Goal: Information Seeking & Learning: Learn about a topic

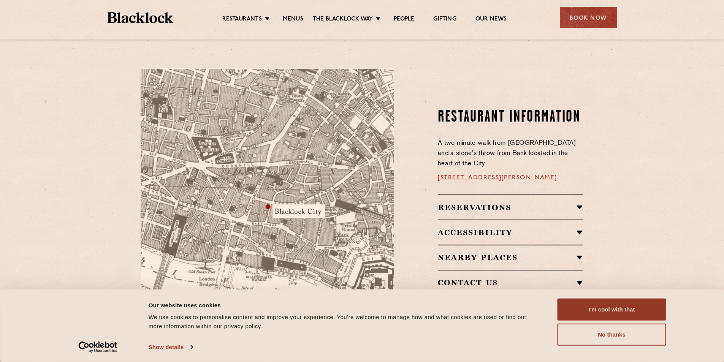
scroll to position [284, 0]
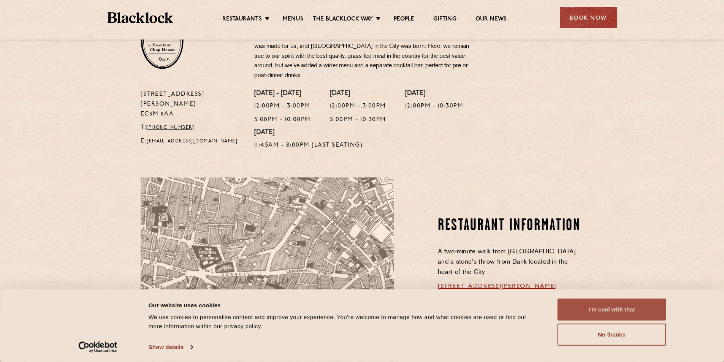
click at [613, 305] on button "I'm cool with that" at bounding box center [611, 310] width 109 height 22
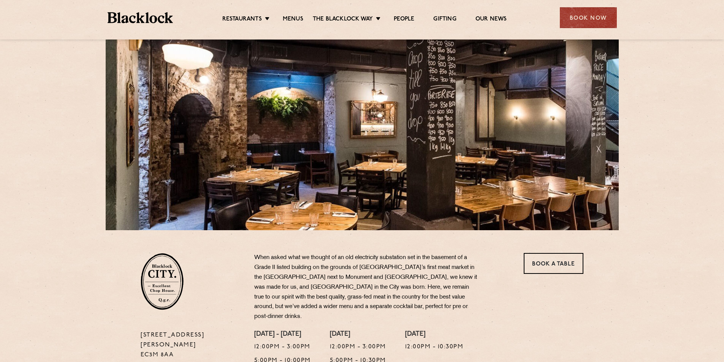
scroll to position [0, 0]
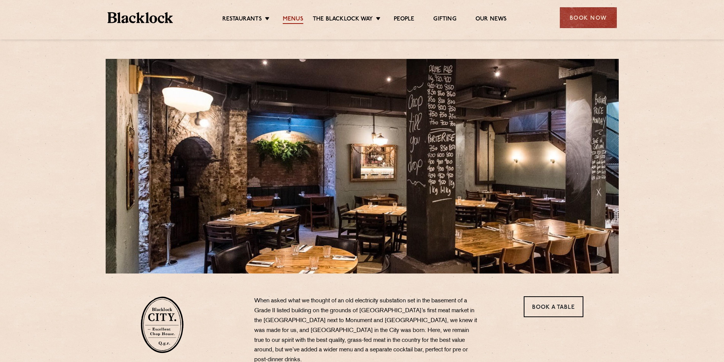
click at [289, 20] on link "Menus" at bounding box center [293, 20] width 21 height 8
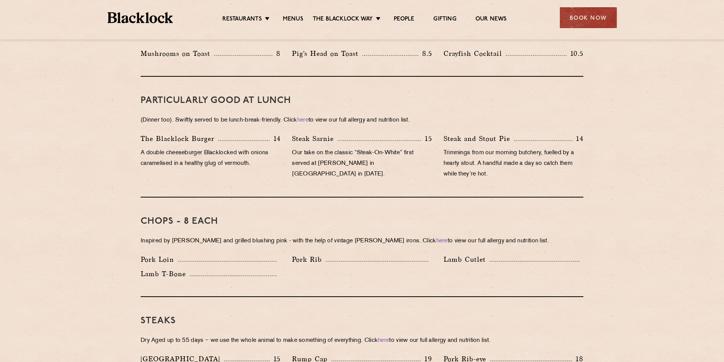
scroll to position [364, 0]
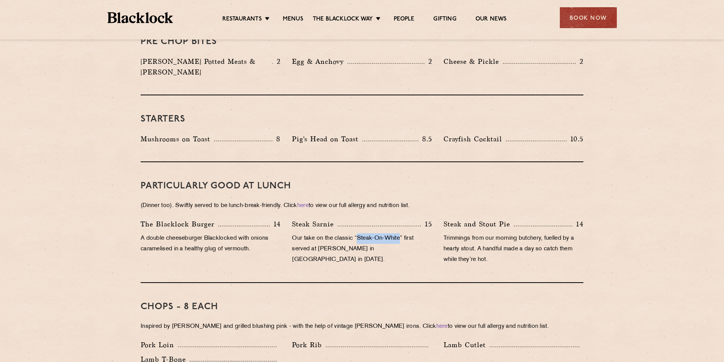
drag, startPoint x: 403, startPoint y: 229, endPoint x: 360, endPoint y: 221, distance: 43.4
click at [360, 221] on div "Steak Sarnie 15 Our take on the classic “Steak-On-White” first served at Louis’…" at bounding box center [361, 244] width 151 height 50
copy p "Steak-On-White"
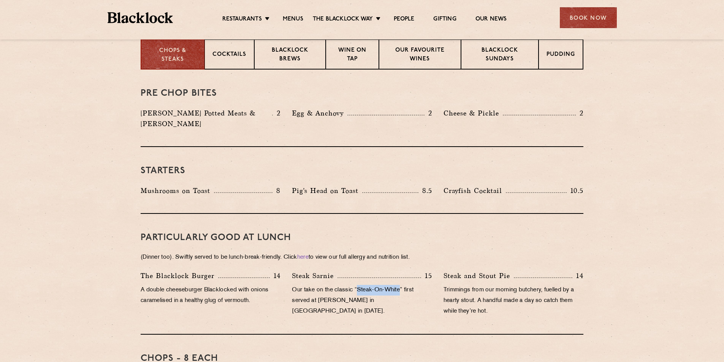
scroll to position [263, 0]
